Goal: Ask a question

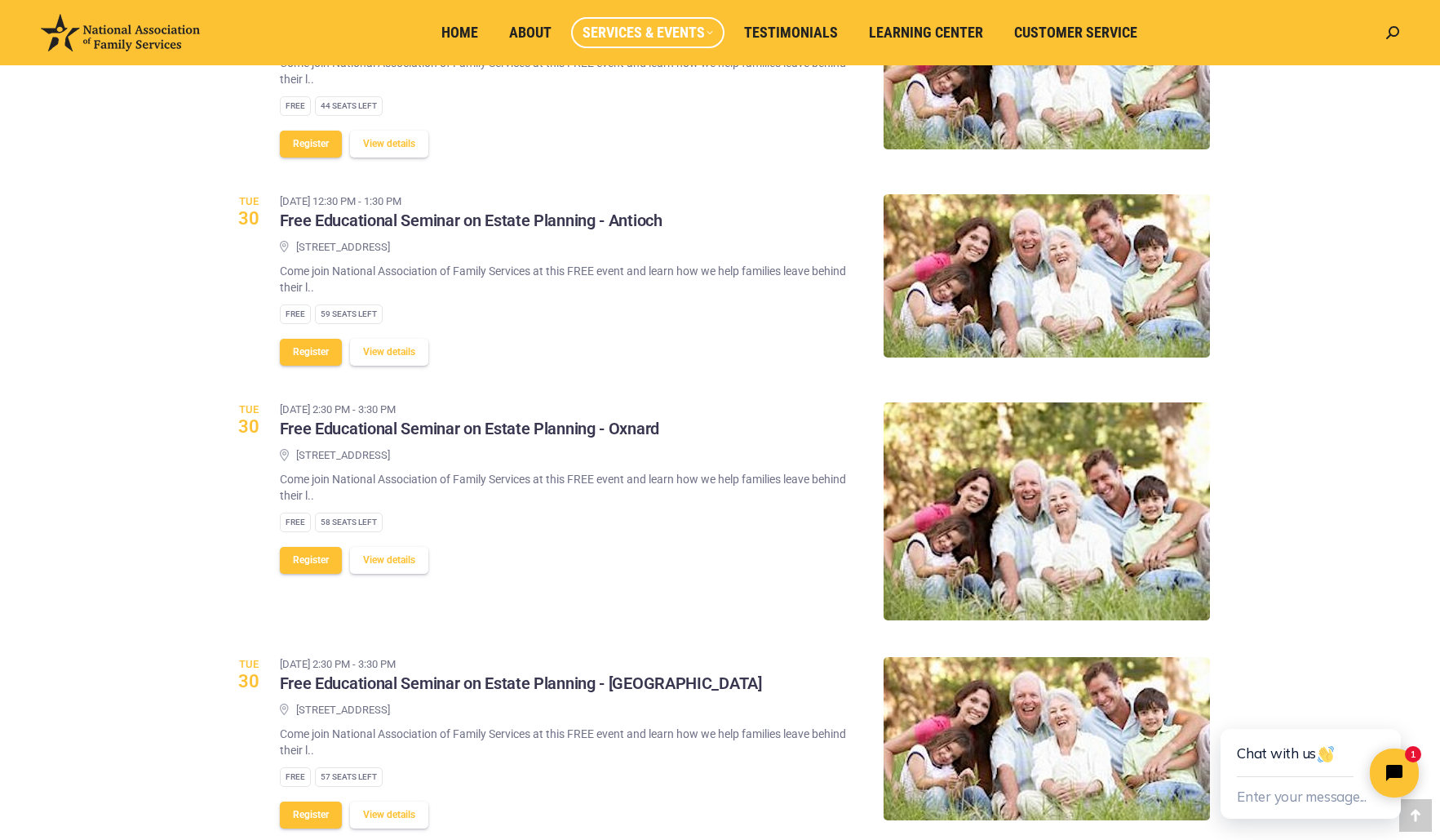
scroll to position [881, 0]
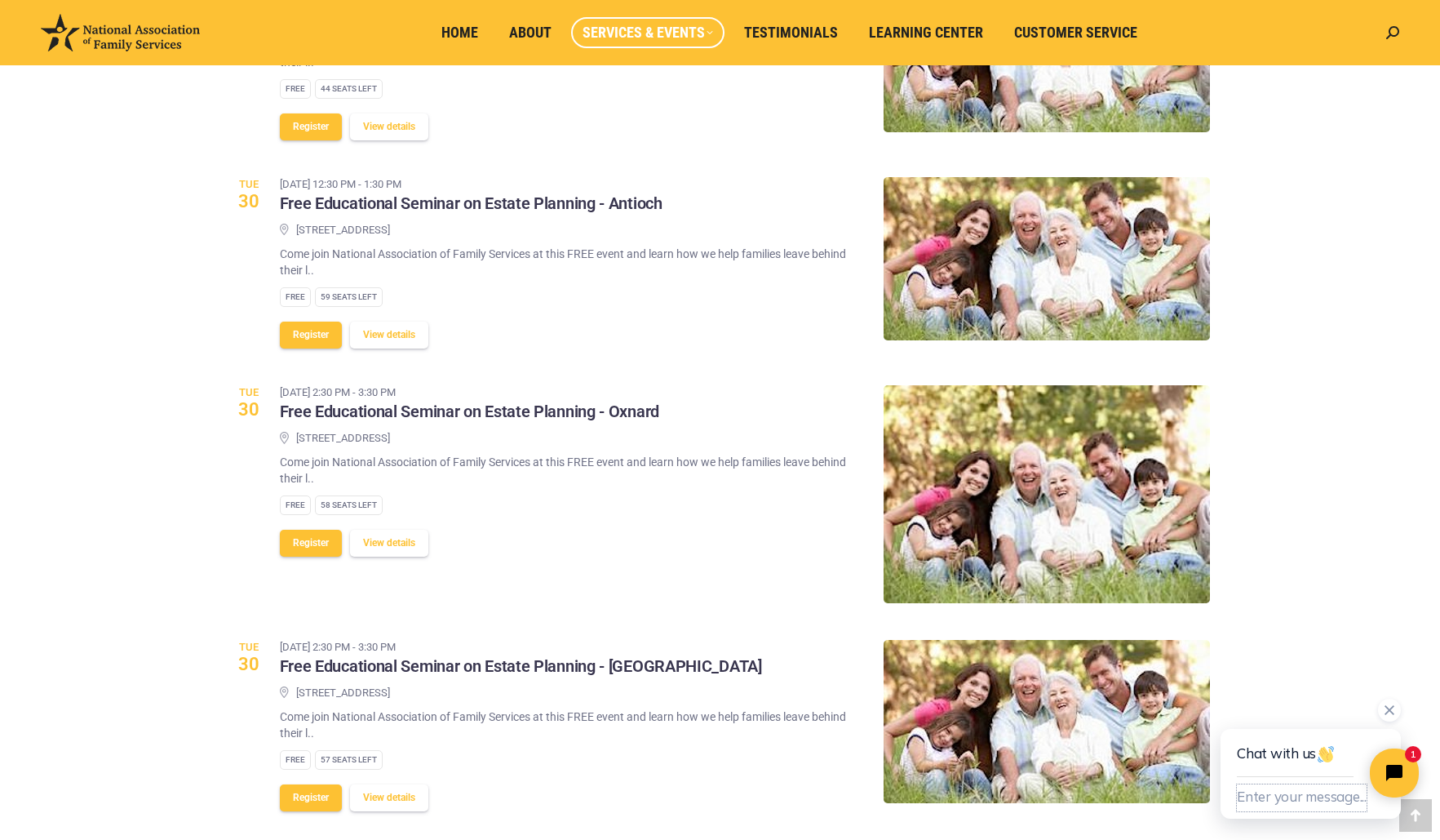
click at [1251, 798] on button "Enter your message..." at bounding box center [1302, 798] width 130 height 27
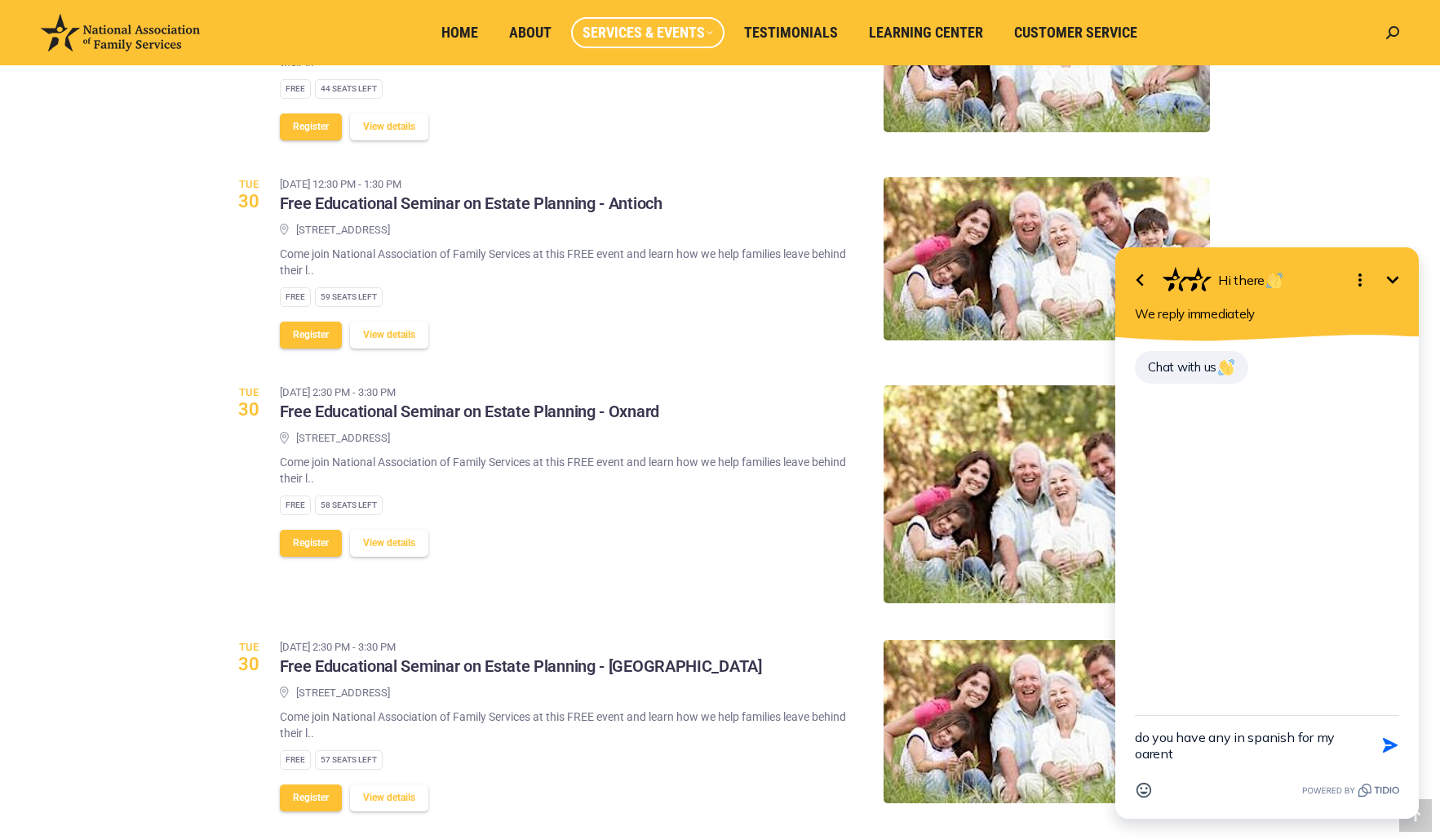
type textarea "do you have any in spanish for my oarents"
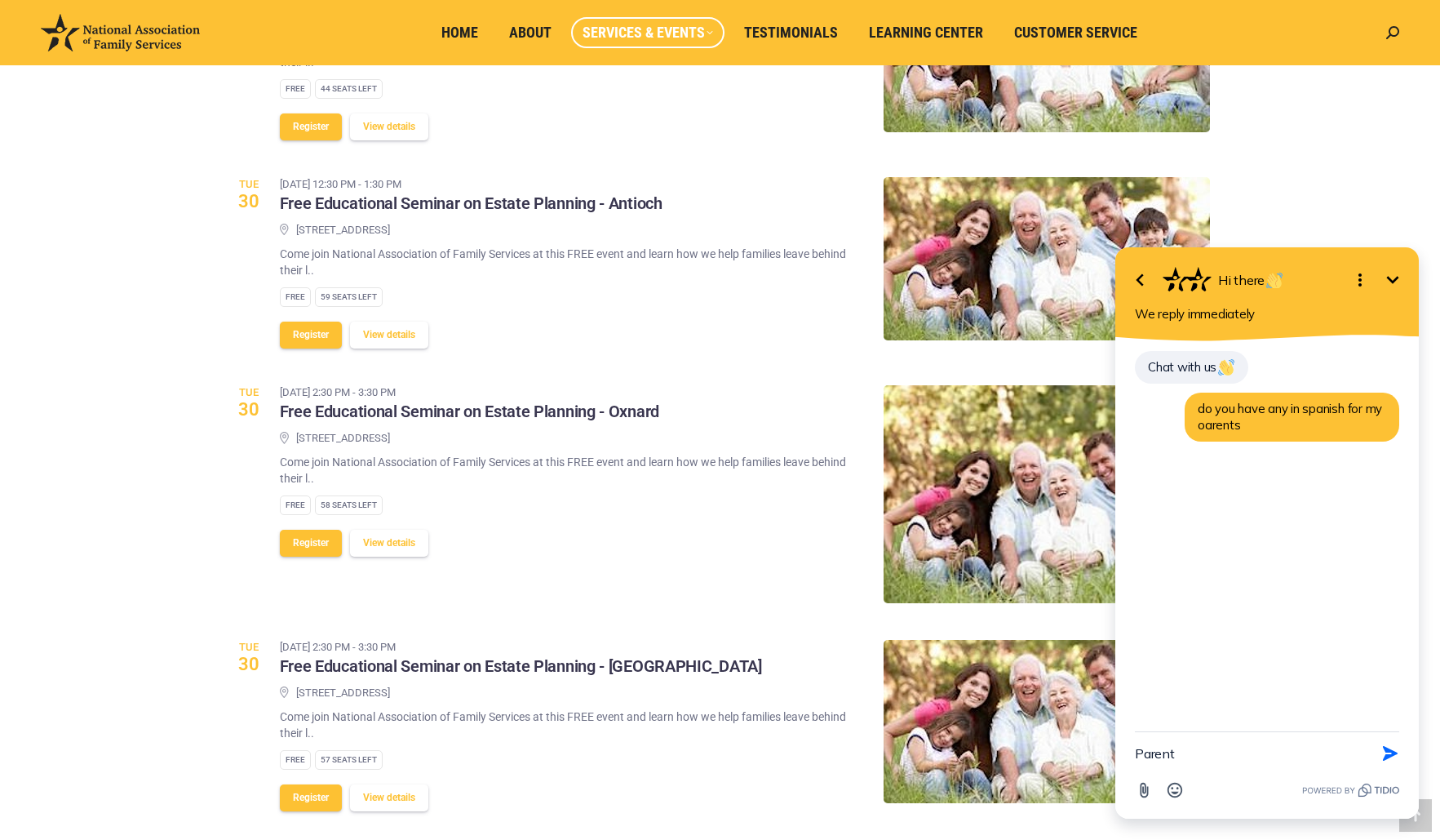
type textarea "Parents"
click at [769, 42] on link "Testimonials" at bounding box center [791, 33] width 117 height 31
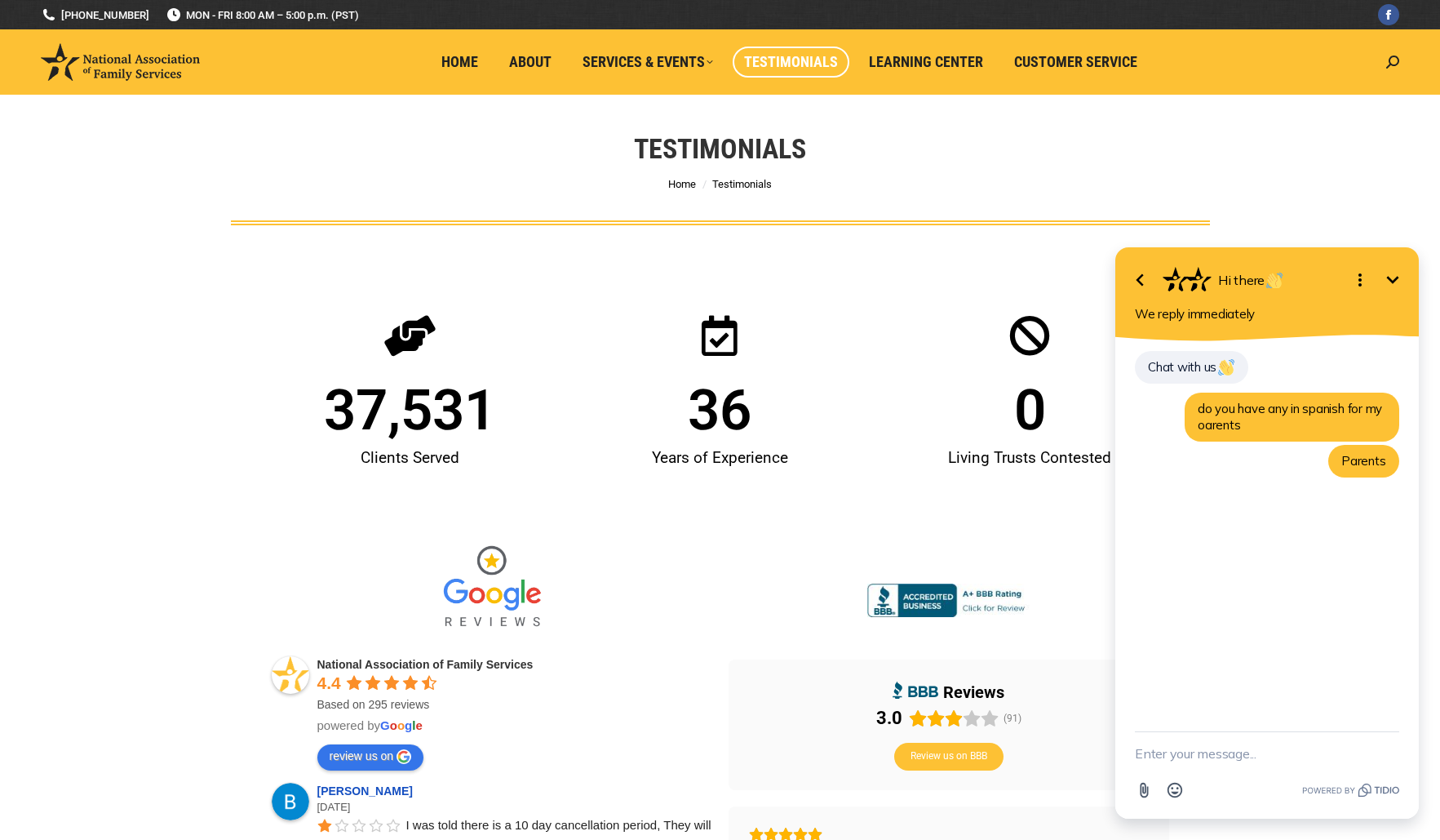
click at [707, 574] on div at bounding box center [492, 587] width 441 height 106
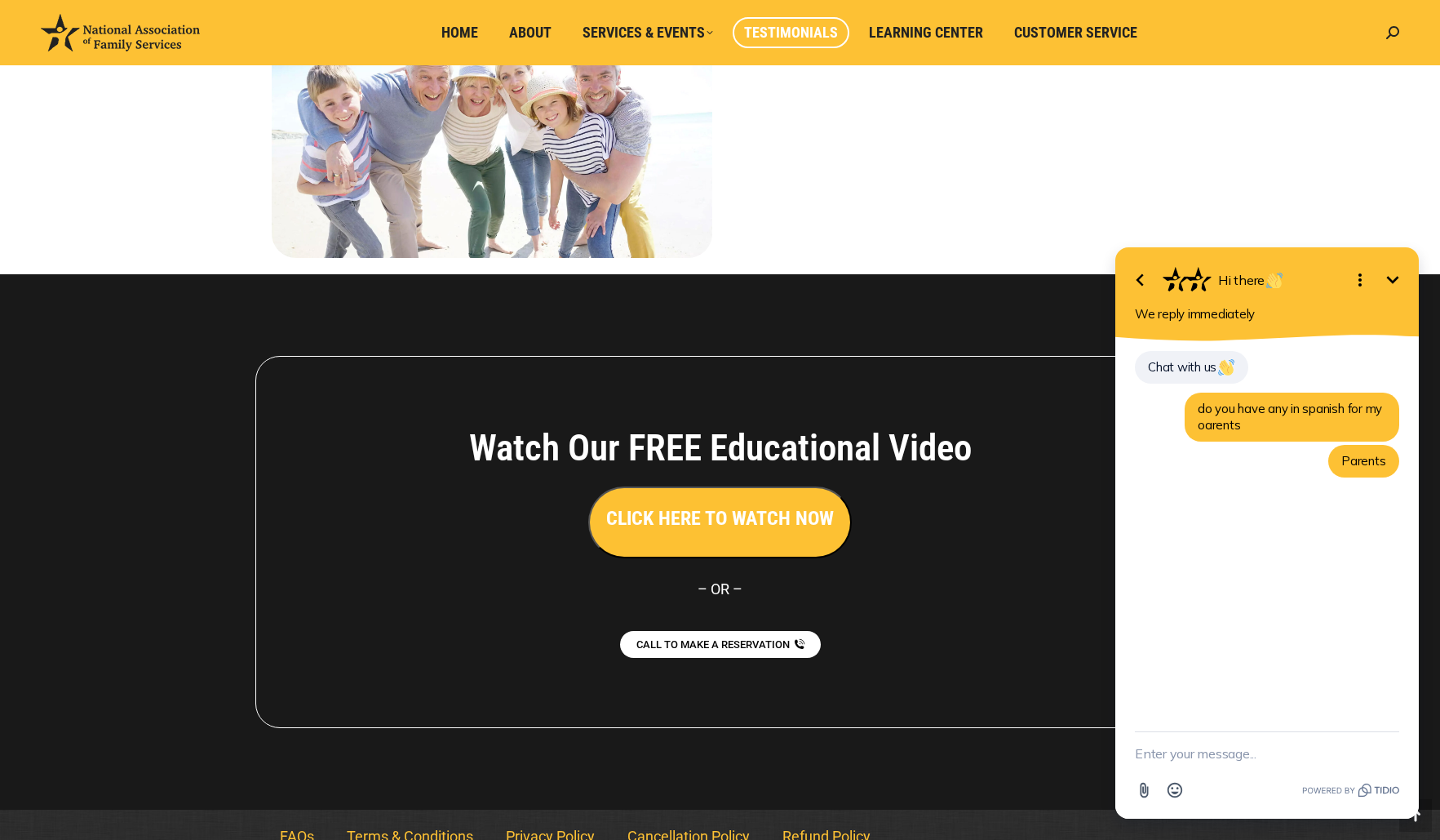
scroll to position [1839, 0]
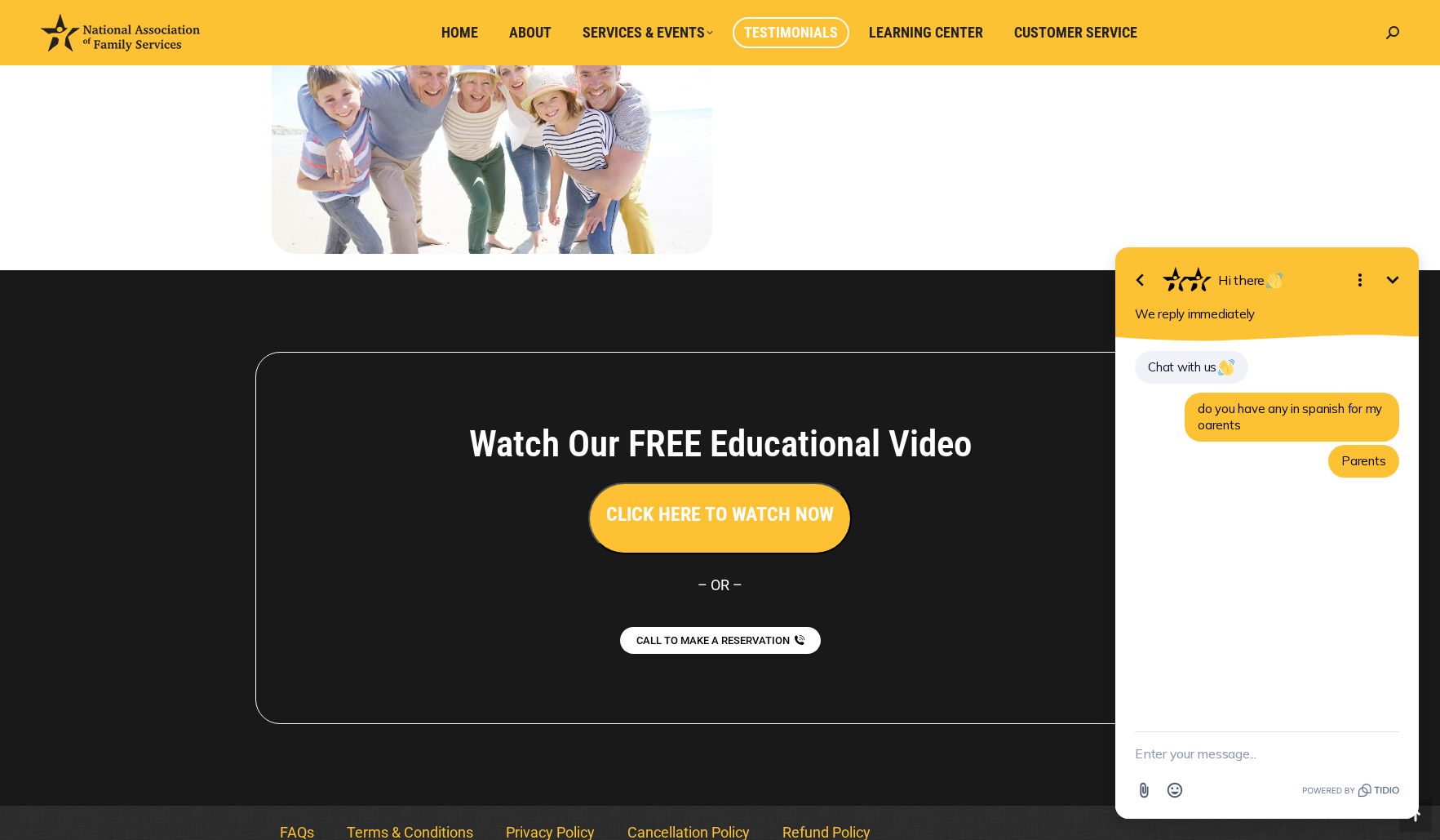
click at [741, 500] on h3 "CLICK HERE TO WATCH NOW" at bounding box center [720, 514] width 228 height 28
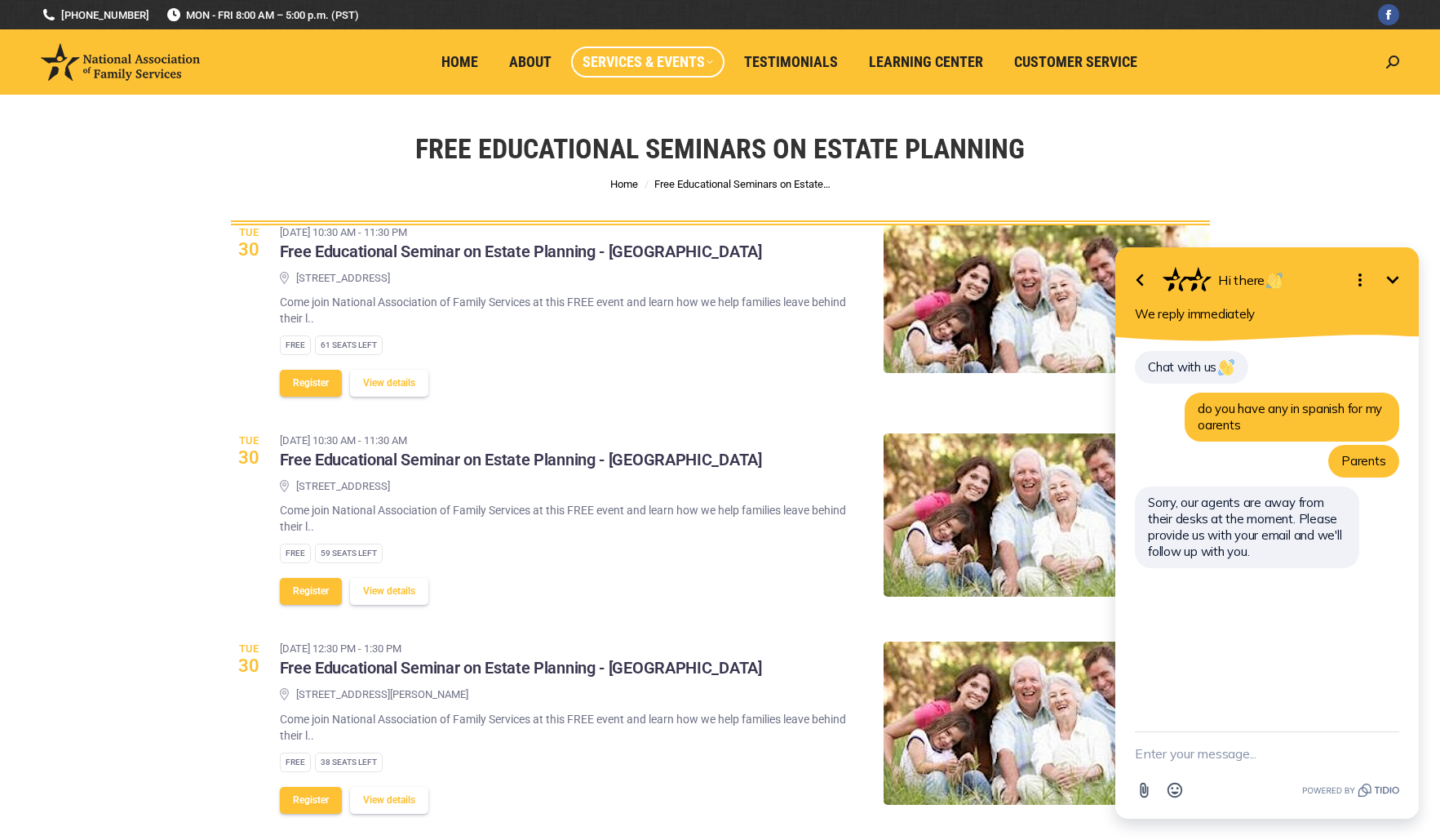
click at [1291, 126] on div "Free Educational Seminars on Estate Planning You are here: Home Free Educationa…" at bounding box center [720, 160] width 1440 height 130
click at [461, 55] on span "Home" at bounding box center [459, 61] width 36 height 18
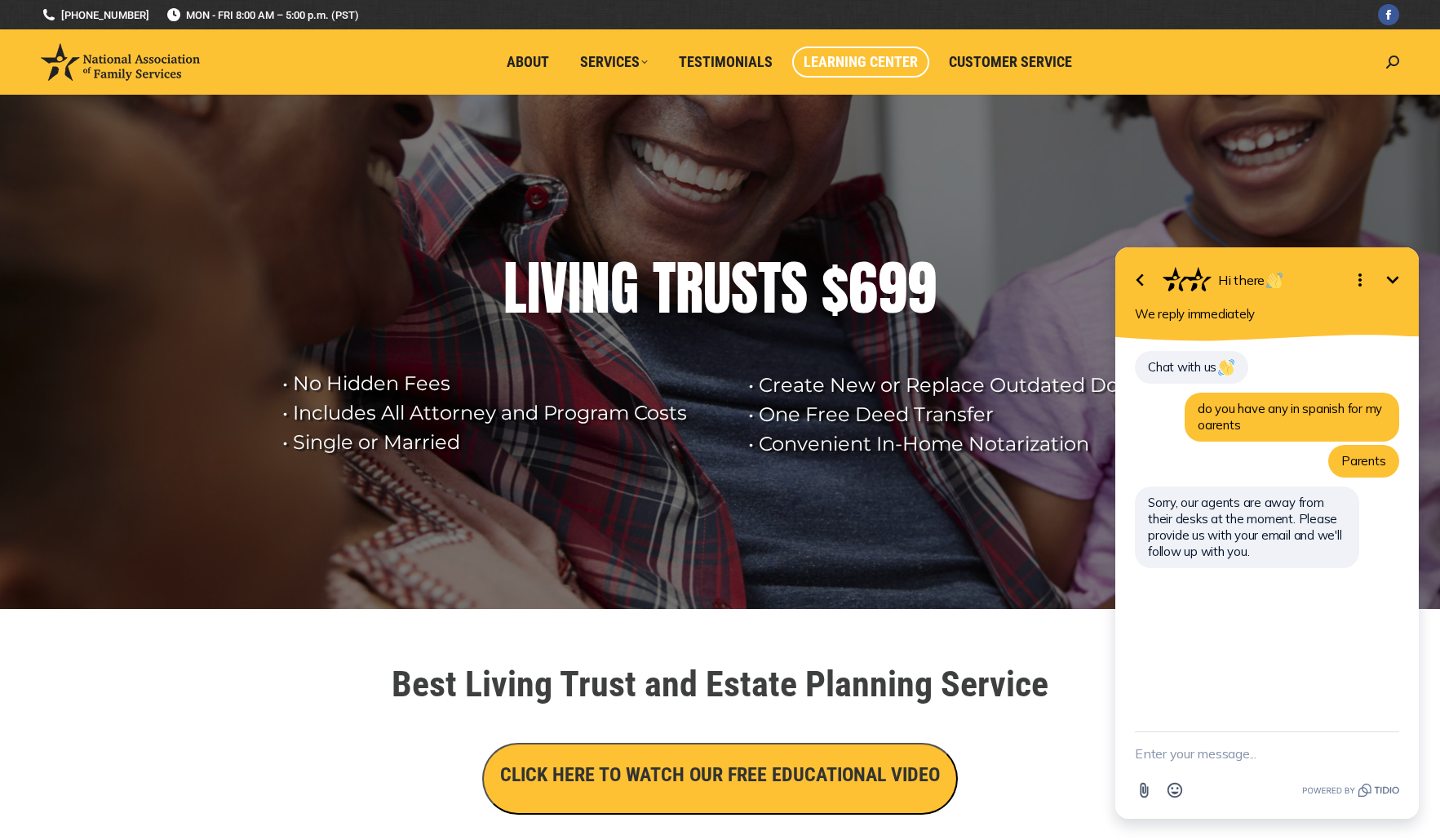
click at [881, 58] on span "Learning Center" at bounding box center [860, 61] width 114 height 18
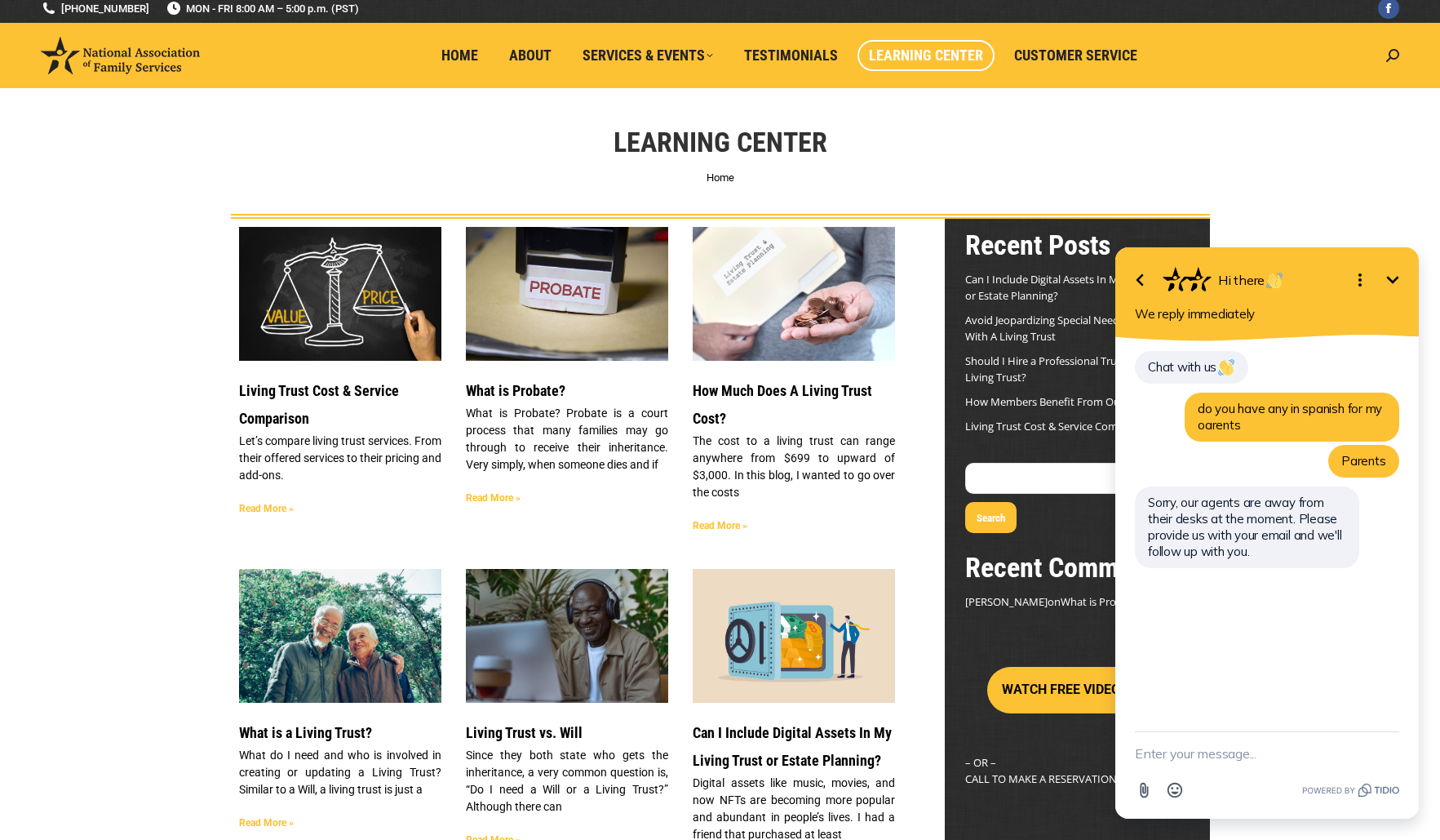
scroll to position [6, 0]
